Goal: Task Accomplishment & Management: Use online tool/utility

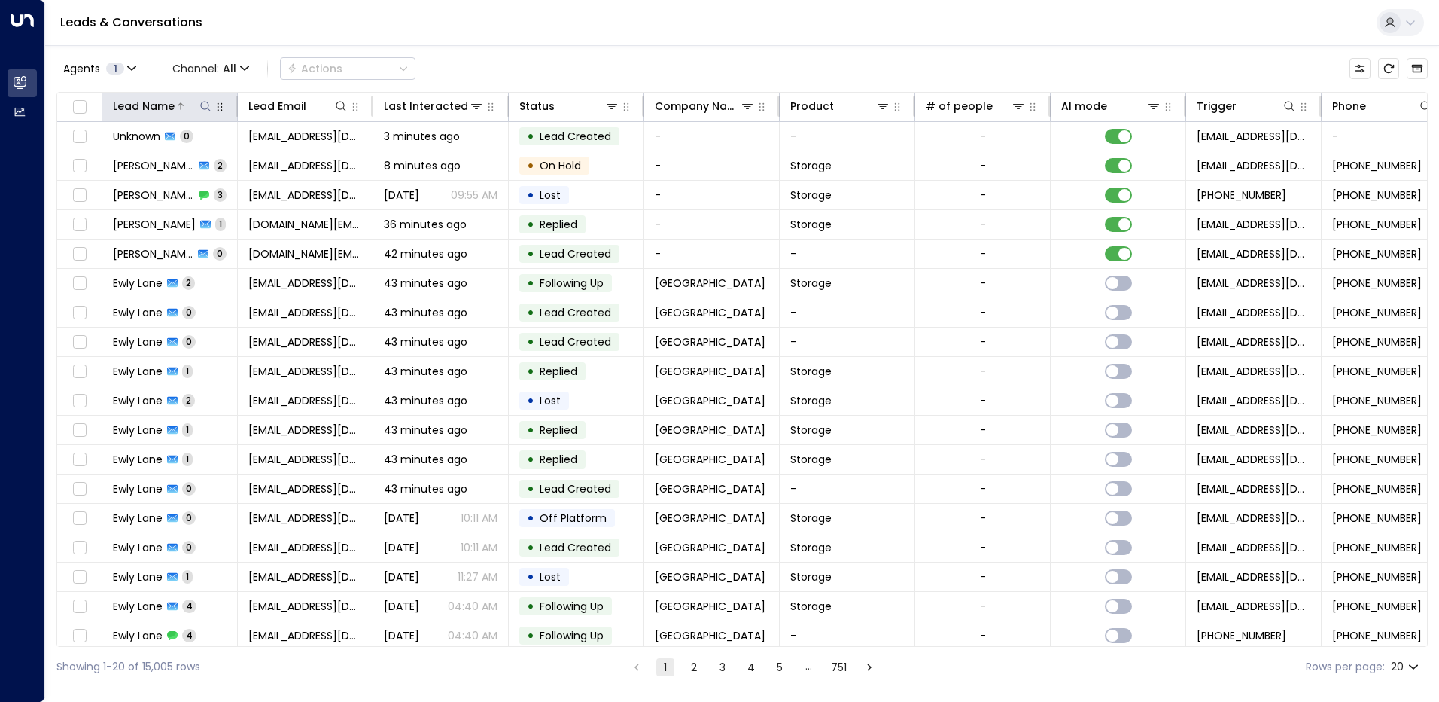
click at [206, 105] on icon at bounding box center [206, 106] width 12 height 12
click at [169, 164] on input "text" at bounding box center [206, 161] width 208 height 28
type input "*******"
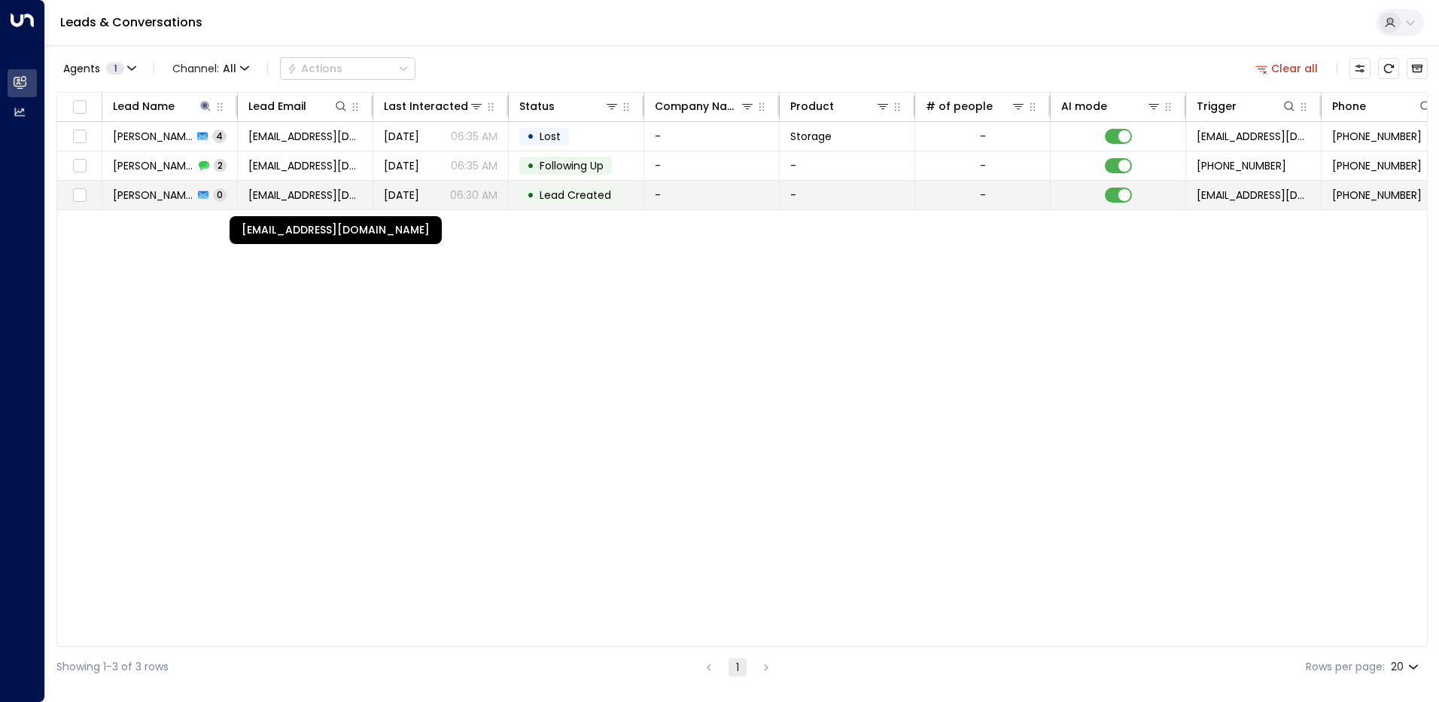
click at [327, 193] on span "[EMAIL_ADDRESS][DOMAIN_NAME]" at bounding box center [305, 194] width 114 height 15
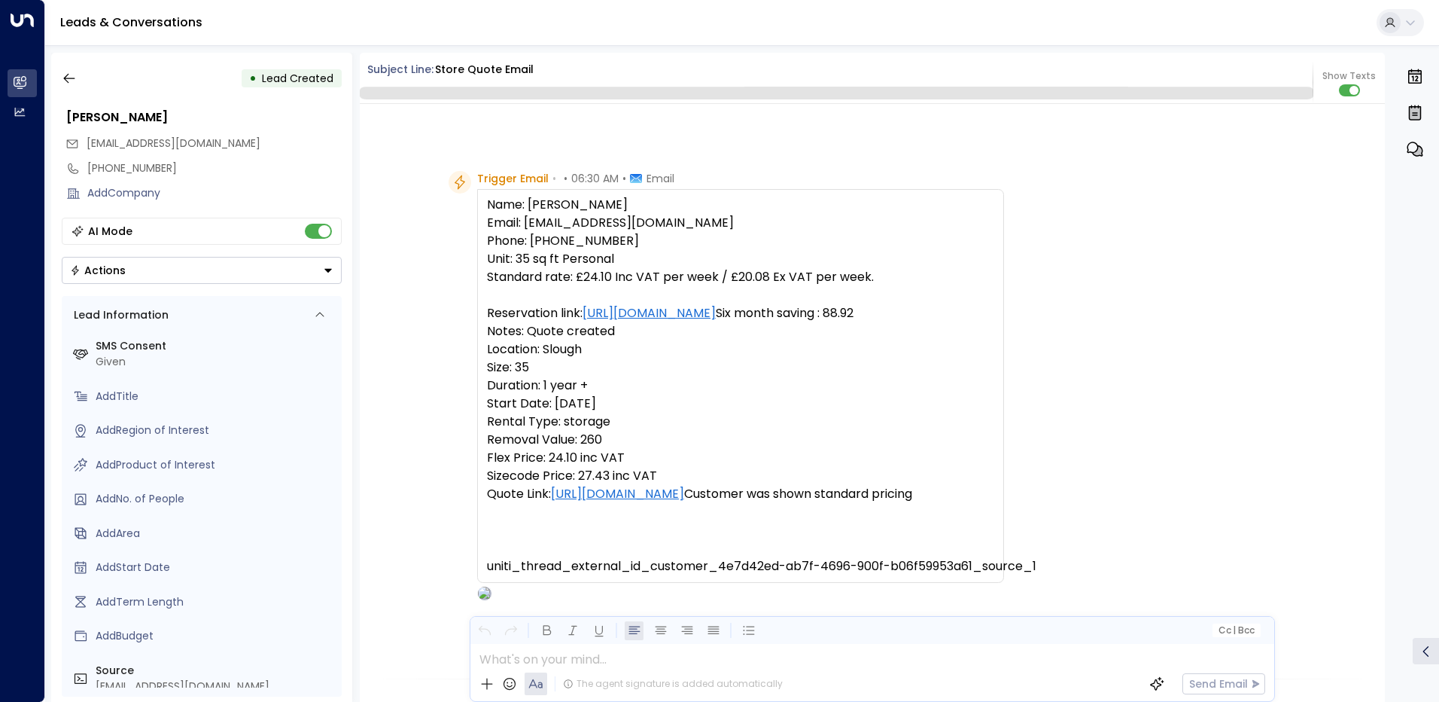
scroll to position [560, 0]
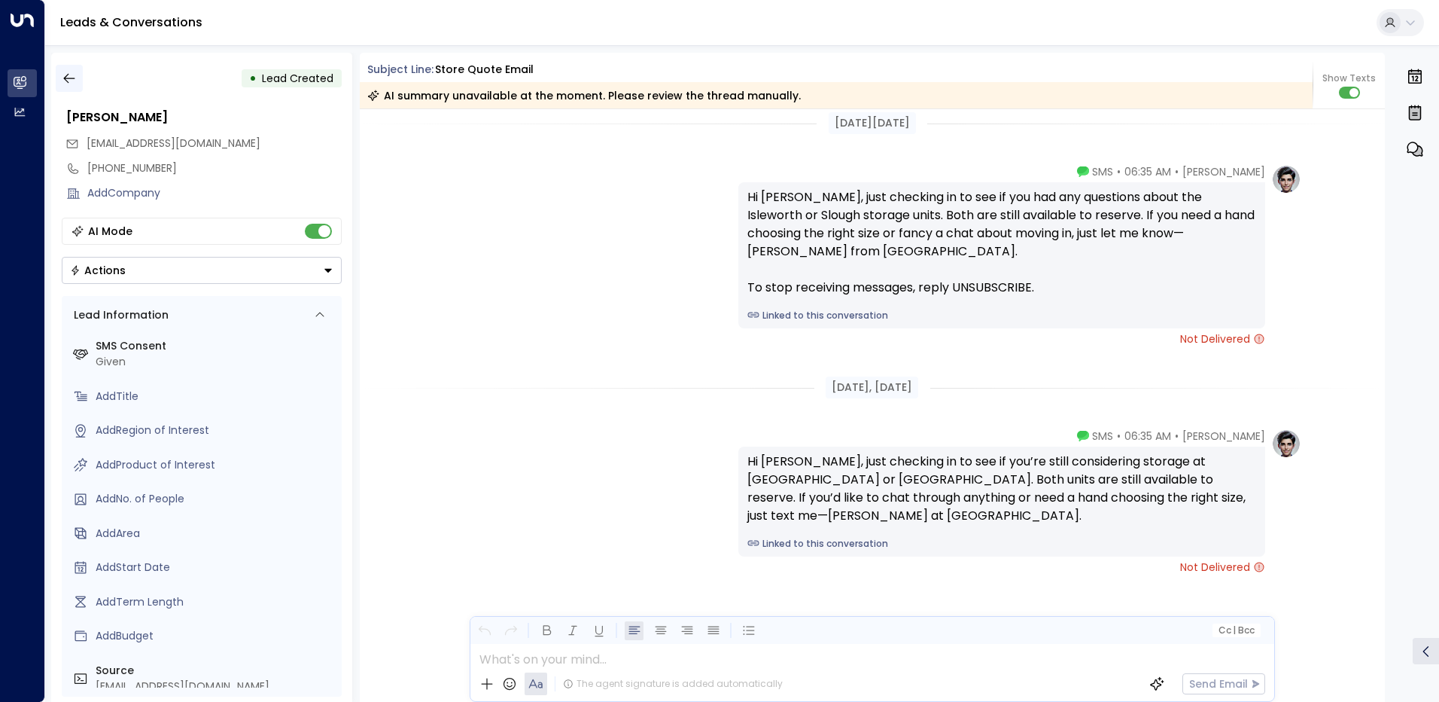
click at [64, 70] on button "button" at bounding box center [69, 78] width 27 height 27
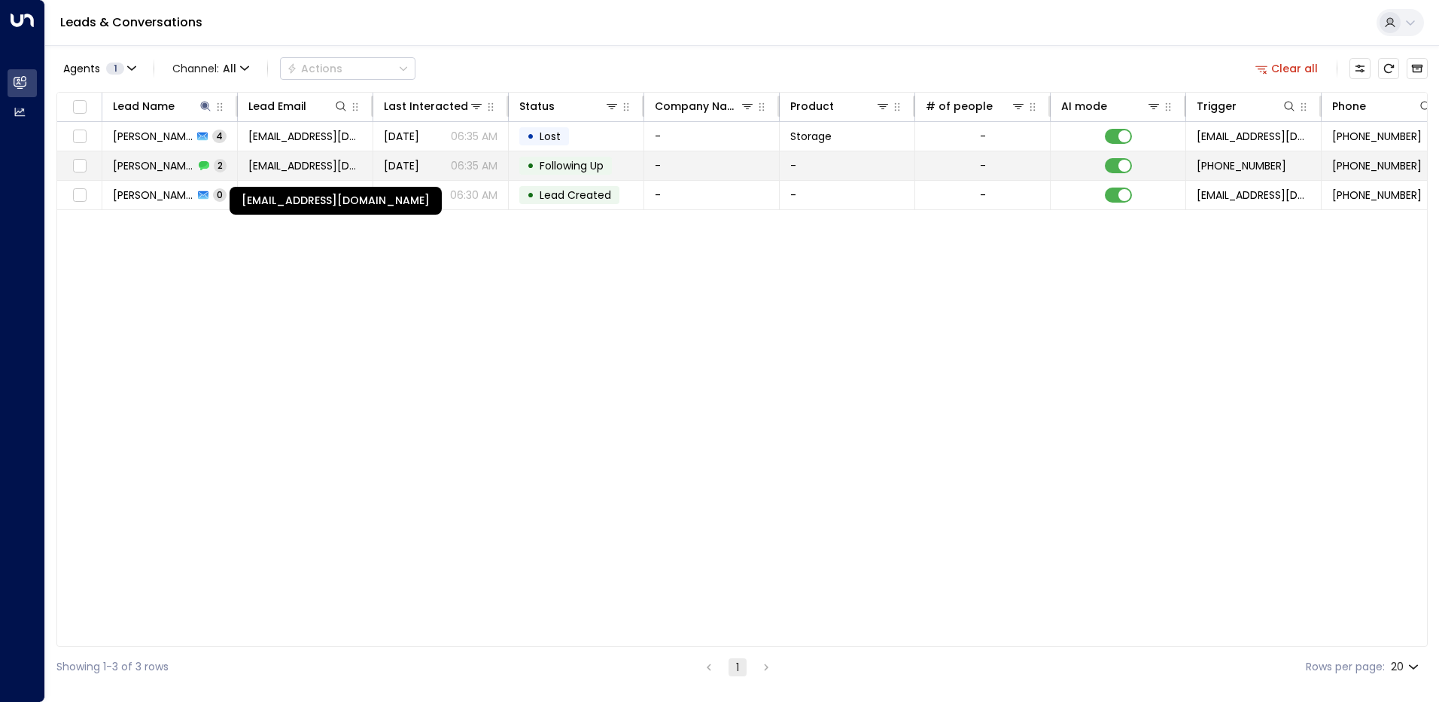
click at [267, 160] on span "[EMAIL_ADDRESS][DOMAIN_NAME]" at bounding box center [305, 165] width 114 height 15
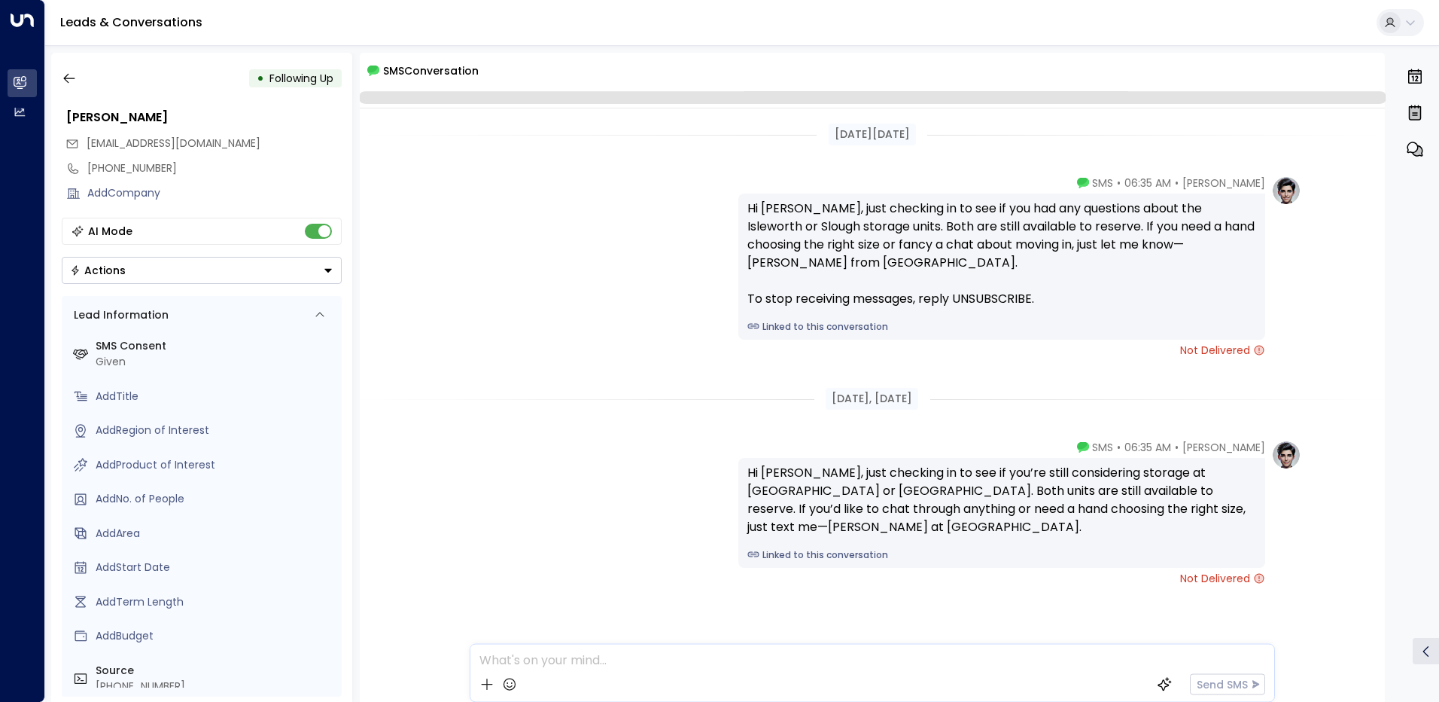
scroll to position [17, 0]
